Goal: Task Accomplishment & Management: Complete application form

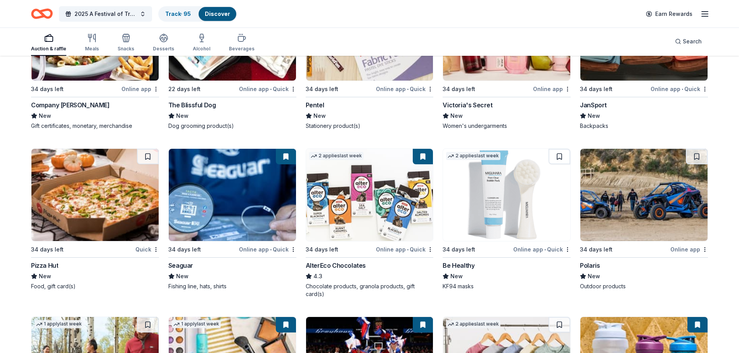
scroll to position [3965, 0]
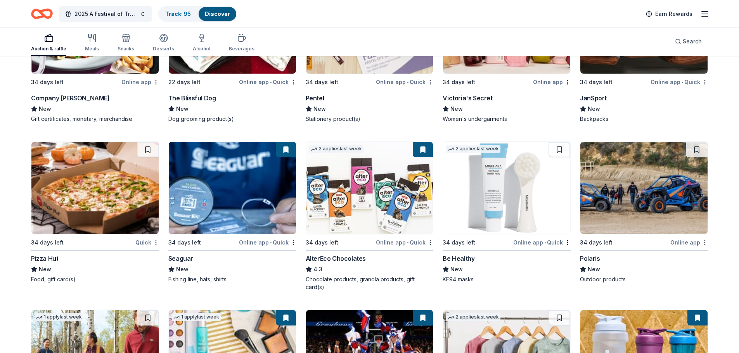
click at [97, 192] on img at bounding box center [94, 188] width 127 height 92
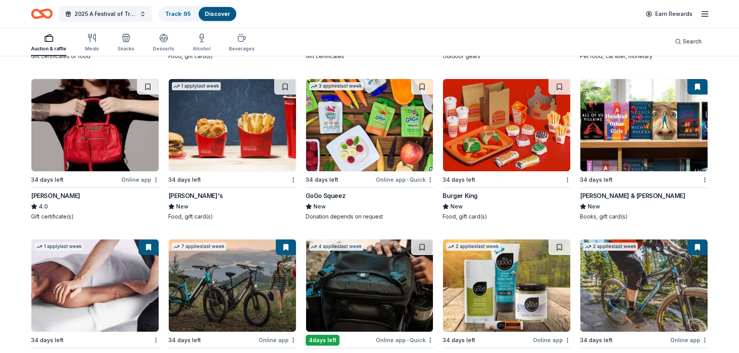
scroll to position [3499, 0]
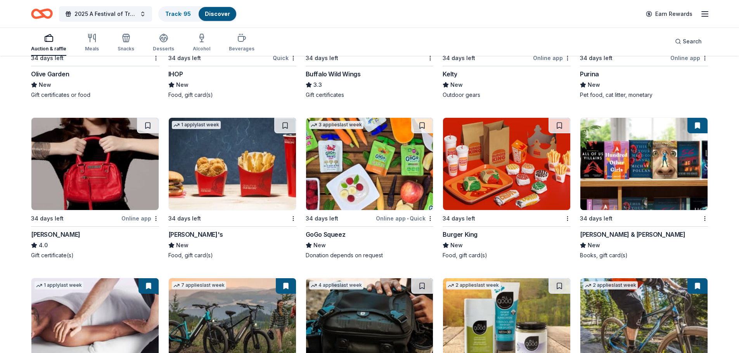
click at [214, 158] on img at bounding box center [232, 164] width 127 height 92
click at [492, 166] on img at bounding box center [506, 164] width 127 height 92
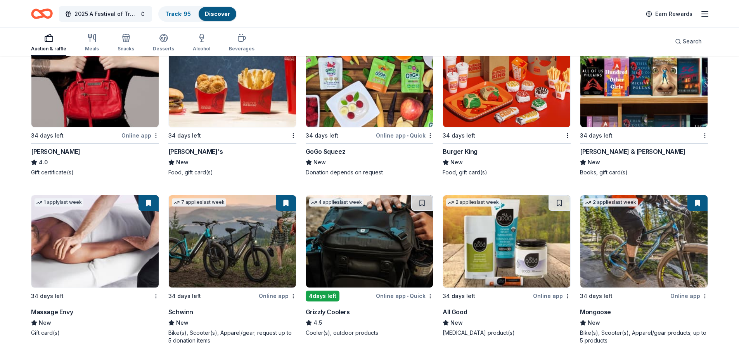
scroll to position [3538, 0]
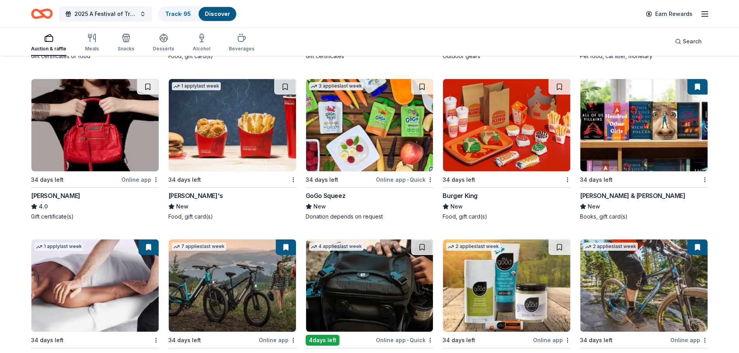
click at [88, 136] on img at bounding box center [94, 125] width 127 height 92
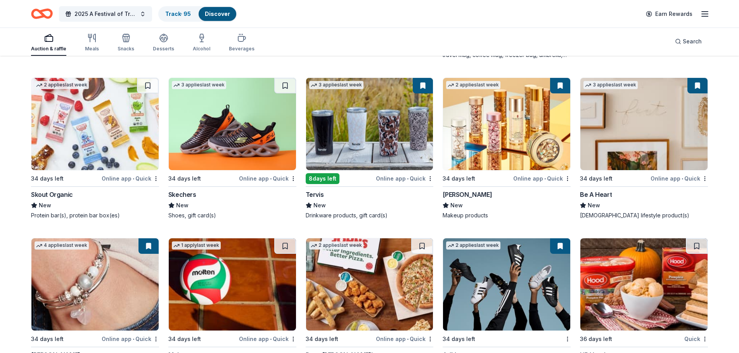
scroll to position [5362, 0]
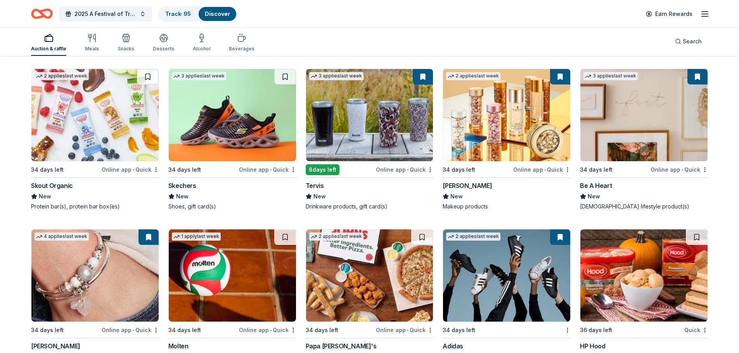
click at [476, 128] on img at bounding box center [506, 115] width 127 height 92
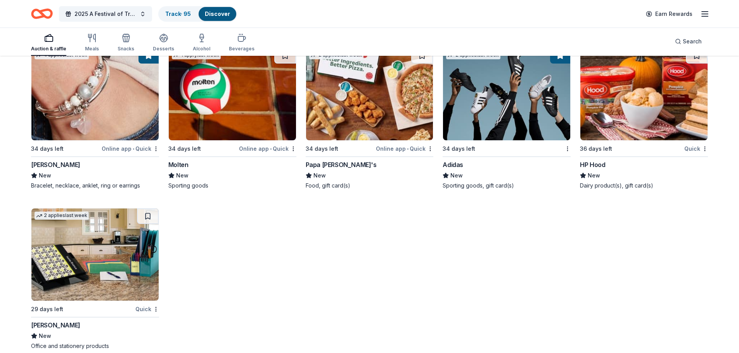
scroll to position [5556, 0]
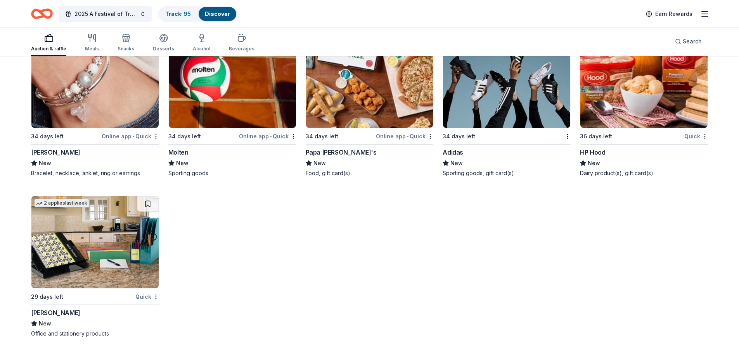
click at [369, 96] on img at bounding box center [369, 82] width 127 height 92
click at [98, 236] on img at bounding box center [94, 242] width 127 height 92
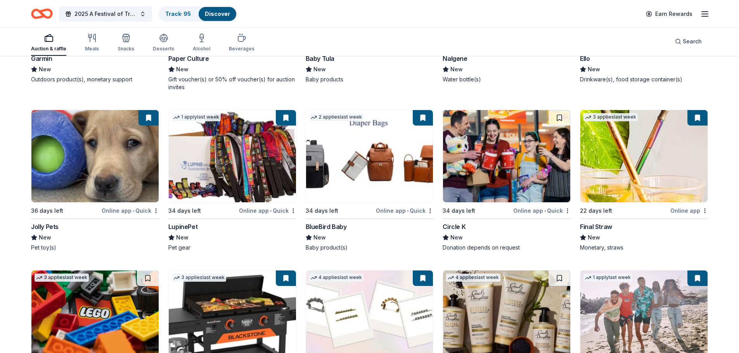
scroll to position [4818, 0]
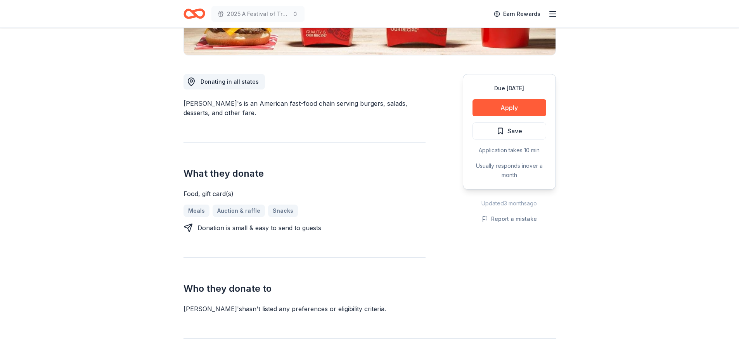
scroll to position [194, 0]
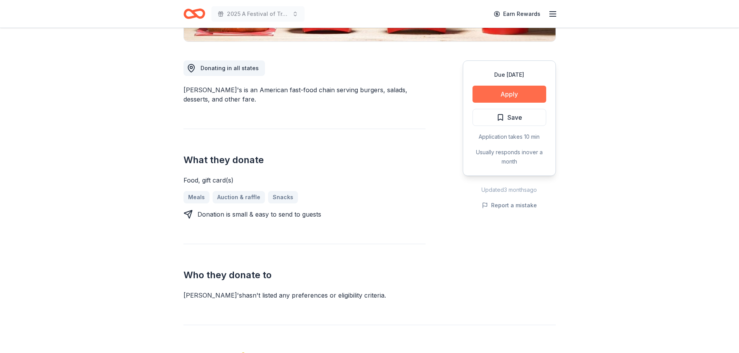
click at [495, 94] on button "Apply" at bounding box center [510, 94] width 74 height 17
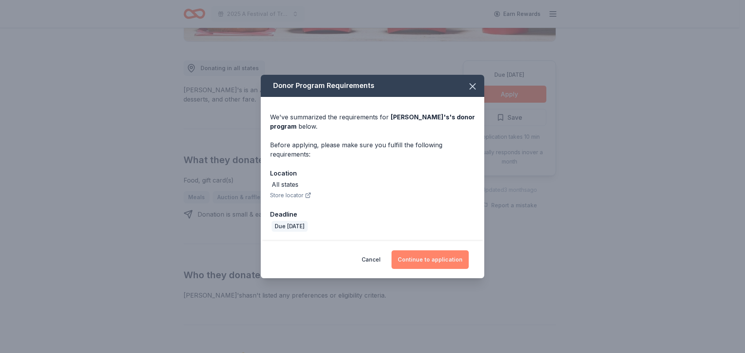
click at [419, 256] on button "Continue to application" at bounding box center [429, 260] width 77 height 19
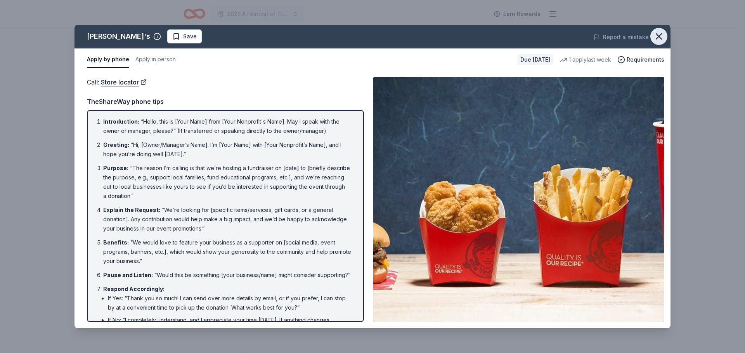
click at [658, 34] on icon "button" at bounding box center [658, 36] width 11 height 11
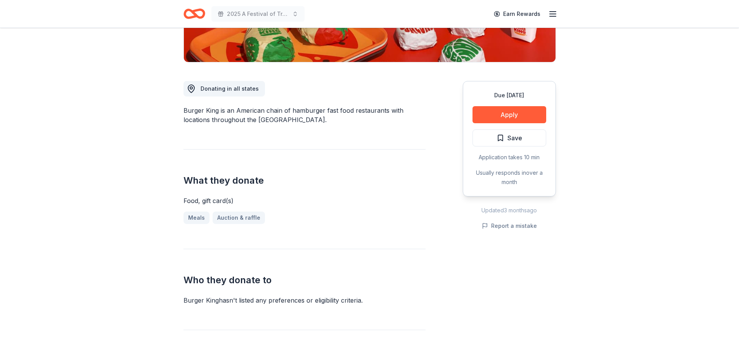
scroll to position [194, 0]
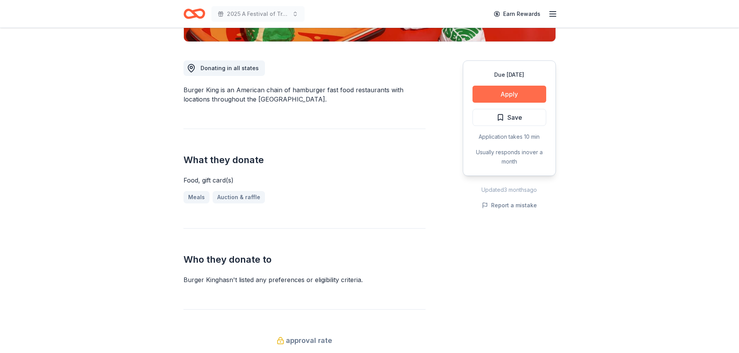
click at [490, 92] on button "Apply" at bounding box center [510, 94] width 74 height 17
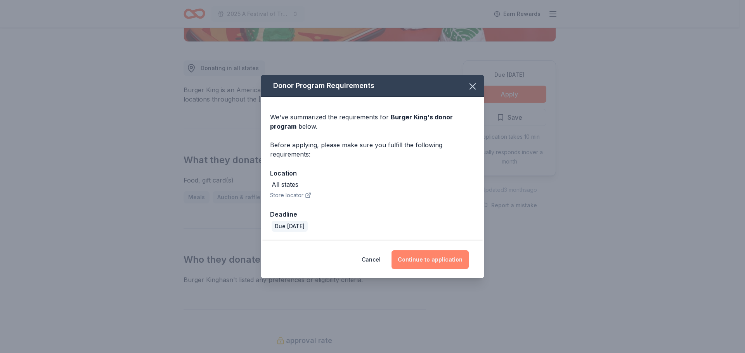
click at [414, 255] on button "Continue to application" at bounding box center [429, 260] width 77 height 19
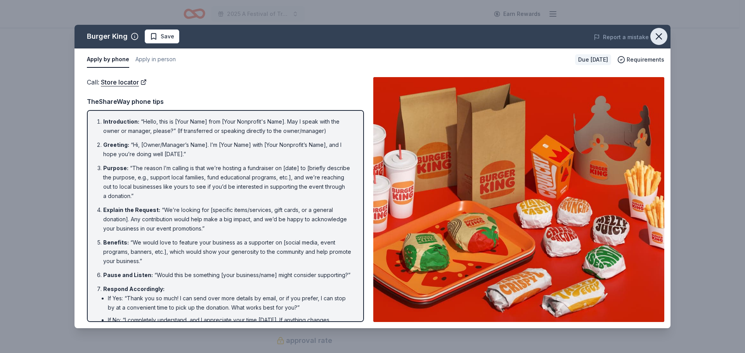
click at [661, 34] on icon "button" at bounding box center [658, 36] width 11 height 11
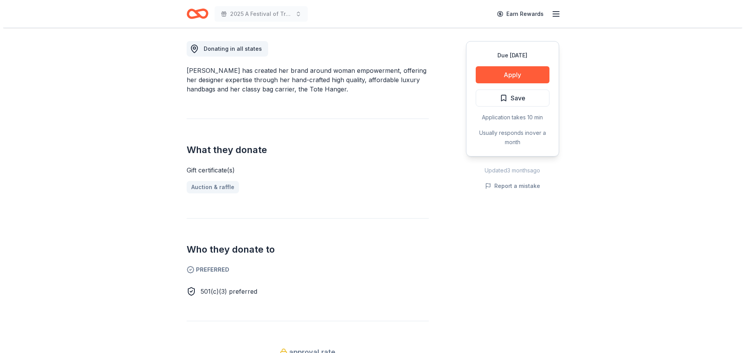
scroll to position [233, 0]
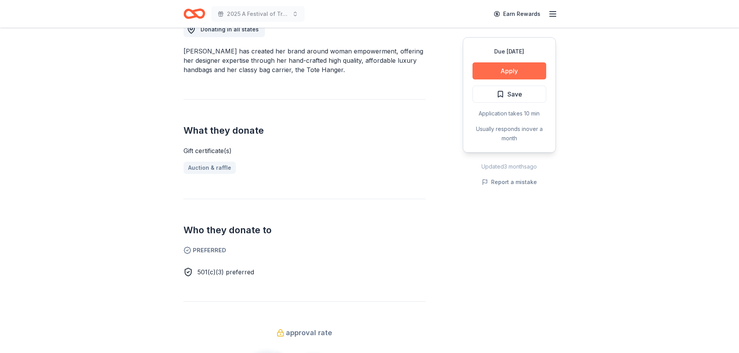
click at [494, 67] on button "Apply" at bounding box center [510, 70] width 74 height 17
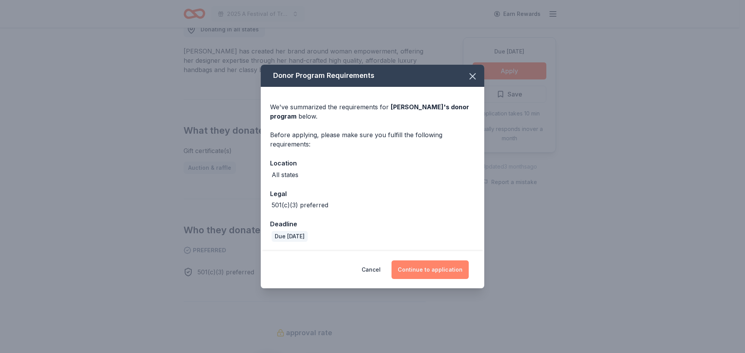
click at [431, 274] on button "Continue to application" at bounding box center [429, 270] width 77 height 19
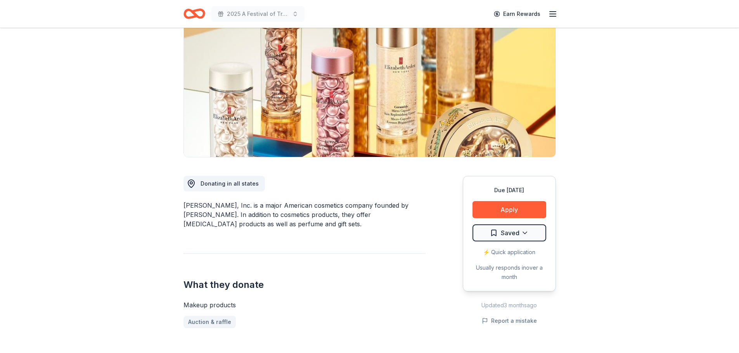
scroll to position [78, 0]
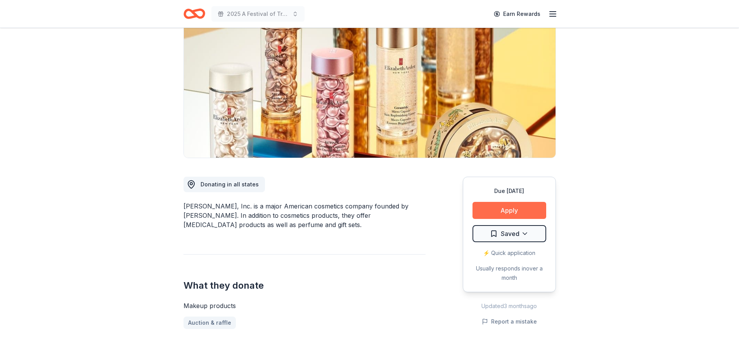
click at [514, 208] on button "Apply" at bounding box center [510, 210] width 74 height 17
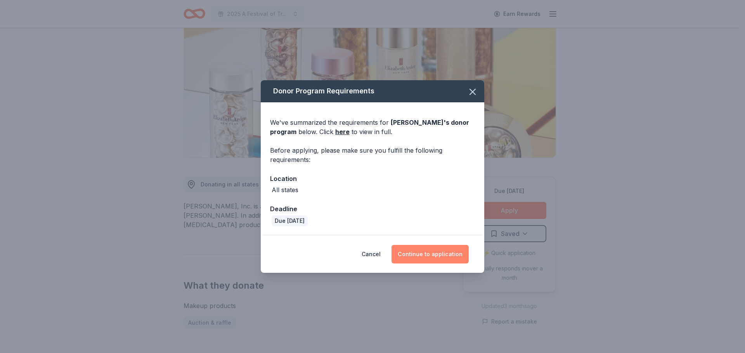
click at [436, 253] on button "Continue to application" at bounding box center [429, 254] width 77 height 19
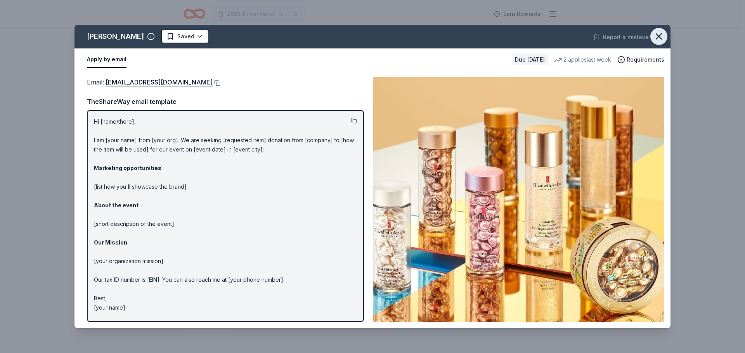
click at [663, 34] on icon "button" at bounding box center [658, 36] width 11 height 11
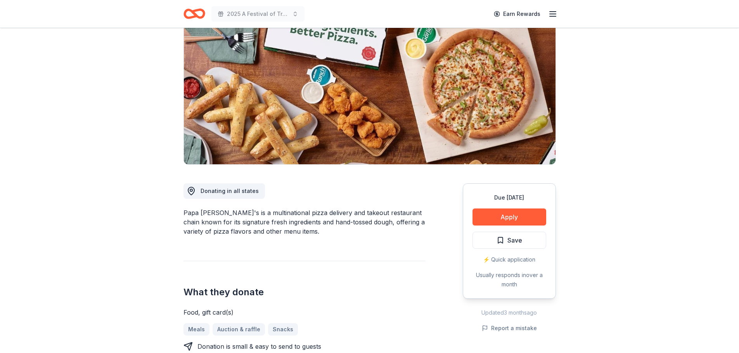
scroll to position [78, 0]
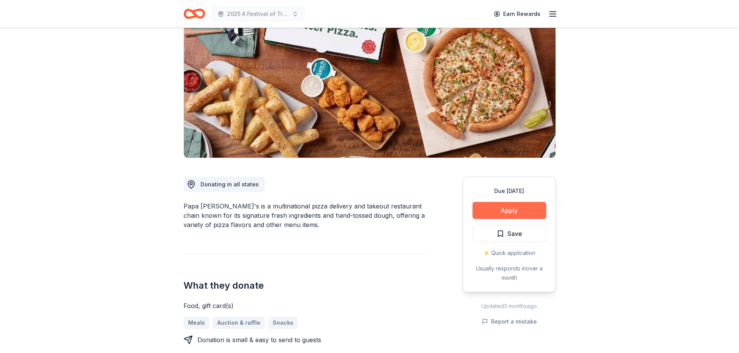
click at [506, 216] on button "Apply" at bounding box center [510, 210] width 74 height 17
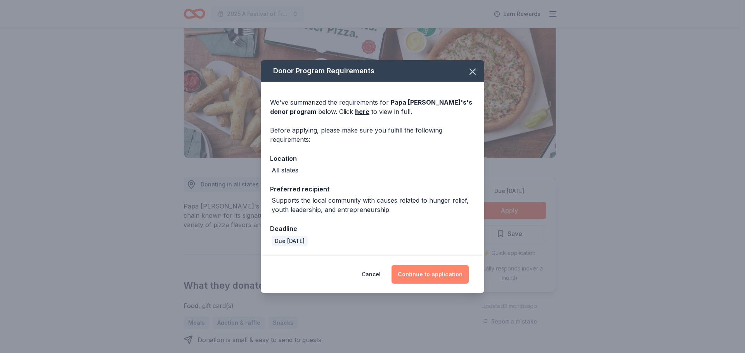
click at [418, 275] on button "Continue to application" at bounding box center [429, 274] width 77 height 19
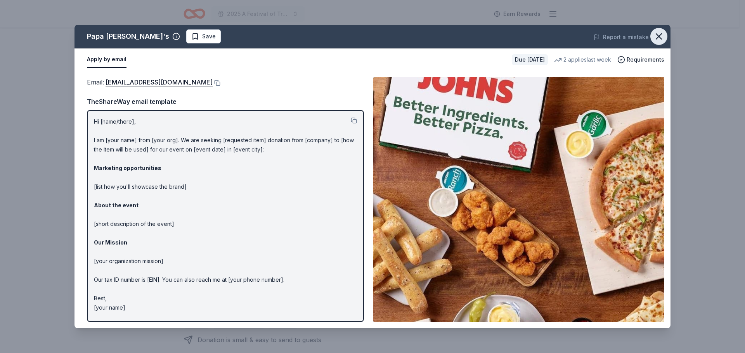
click at [657, 33] on icon "button" at bounding box center [658, 36] width 11 height 11
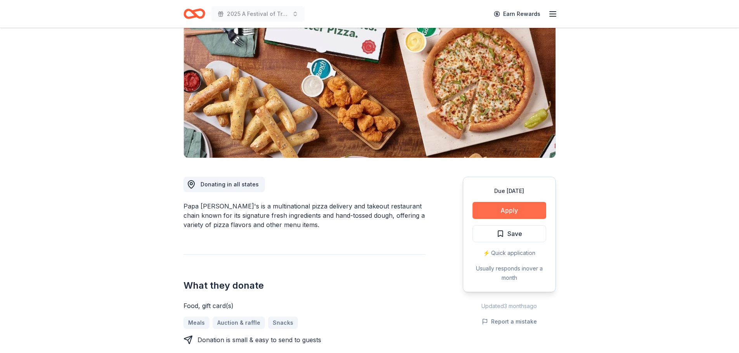
click at [515, 208] on button "Apply" at bounding box center [510, 210] width 74 height 17
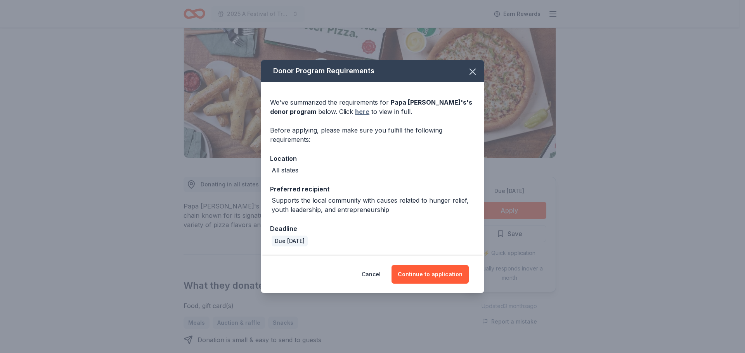
click at [355, 109] on link "here" at bounding box center [362, 111] width 14 height 9
click at [469, 69] on icon "button" at bounding box center [472, 71] width 11 height 11
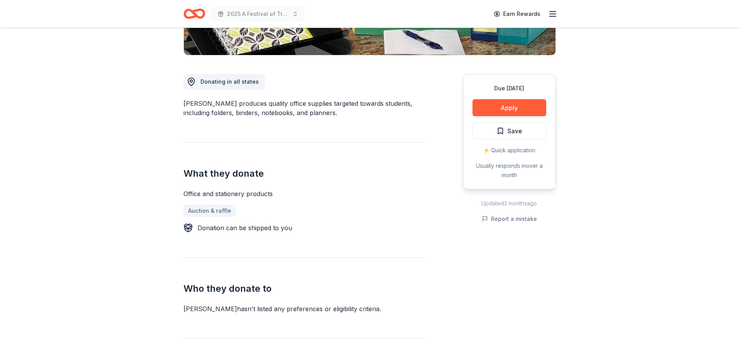
scroll to position [194, 0]
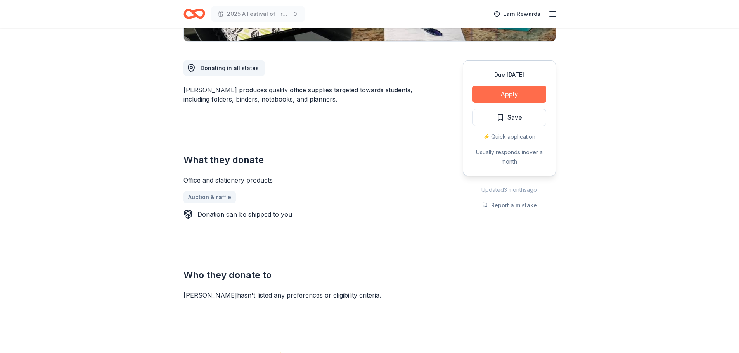
click at [482, 92] on button "Apply" at bounding box center [510, 94] width 74 height 17
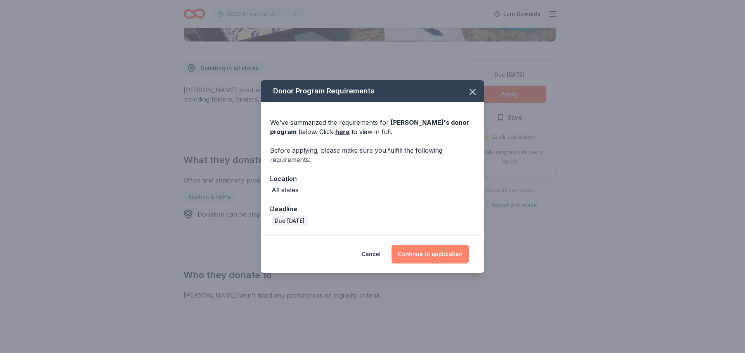
click at [423, 256] on button "Continue to application" at bounding box center [429, 254] width 77 height 19
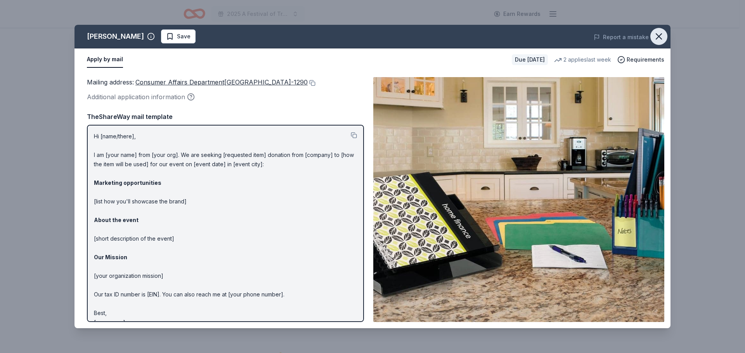
click at [663, 35] on icon "button" at bounding box center [658, 36] width 11 height 11
